Goal: Submit feedback/report problem

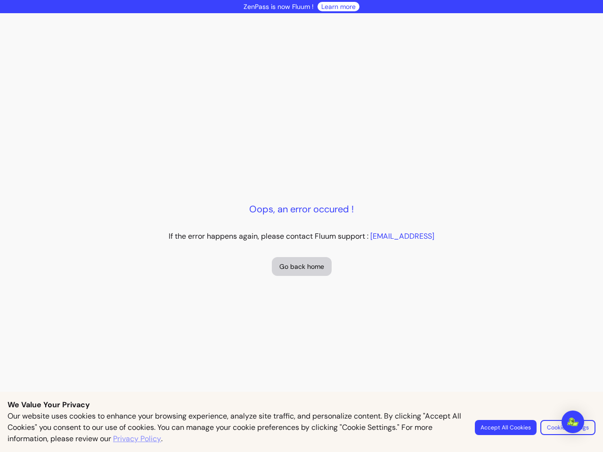
click at [301, 226] on div "Oops, an error occured ! If the error happens again, please contact Fluum suppo…" at bounding box center [301, 239] width 603 height 452
click at [507, 428] on button "Accept All Cookies" at bounding box center [506, 427] width 62 height 15
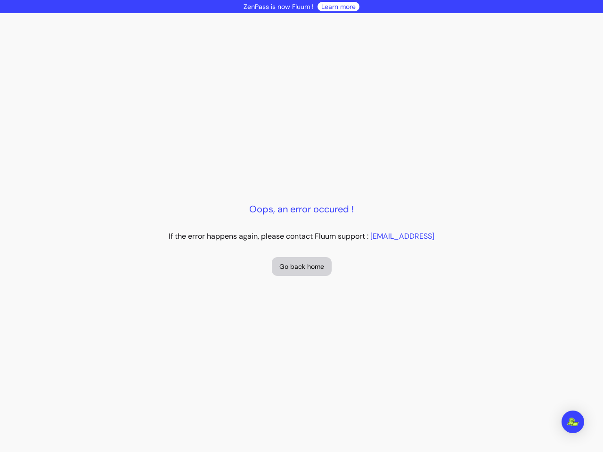
click at [297, 209] on p "Oops, an error occured !" at bounding box center [301, 209] width 105 height 13
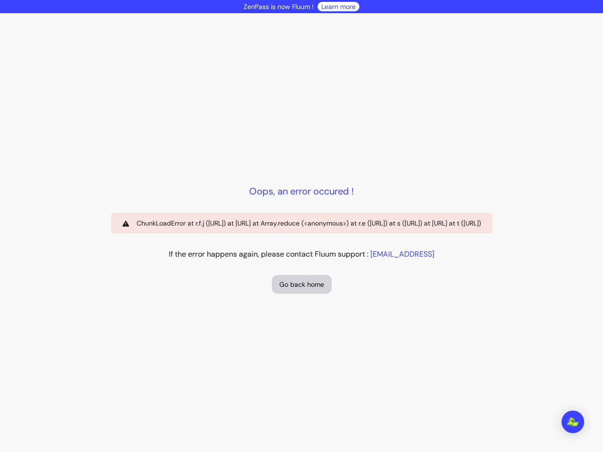
click at [297, 260] on p "If the error happens again, please contact Fluum support : contact@fluum.ai" at bounding box center [302, 254] width 266 height 11
click at [573, 422] on img "Open Intercom Messenger" at bounding box center [572, 422] width 11 height 8
